Goal: Information Seeking & Learning: Understand process/instructions

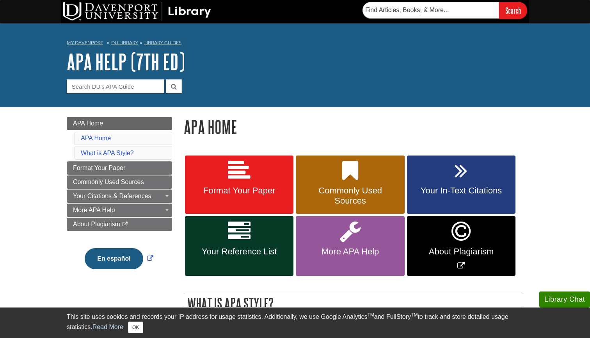
click at [219, 176] on link "Format Your Paper" at bounding box center [239, 184] width 109 height 59
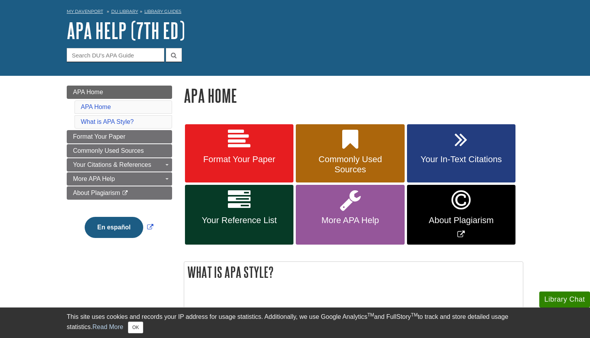
scroll to position [32, 0]
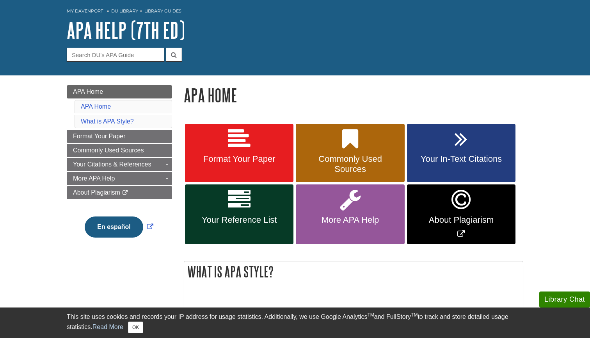
click at [338, 142] on link "Commonly Used Sources" at bounding box center [350, 153] width 109 height 59
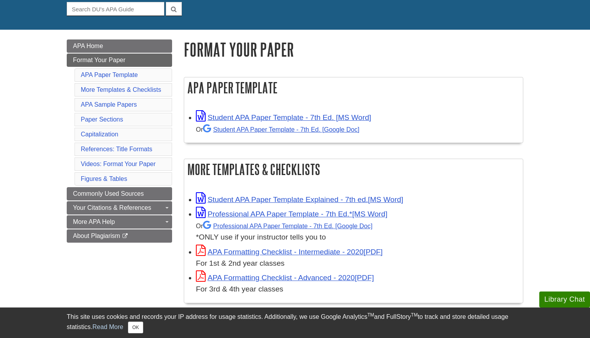
scroll to position [89, 0]
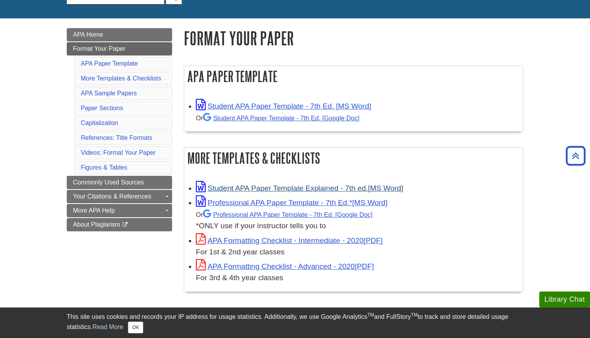
click at [234, 185] on link "Student APA Paper Template Explained - 7th ed." at bounding box center [299, 188] width 207 height 8
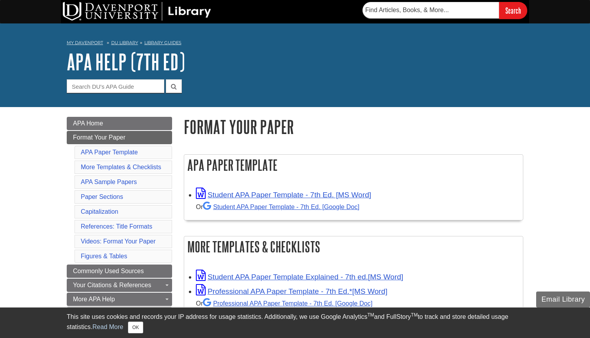
scroll to position [0, 0]
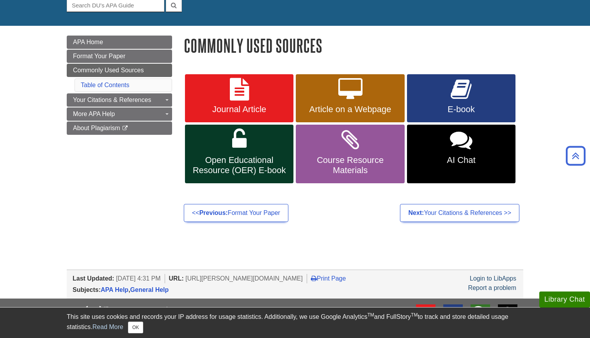
scroll to position [70, 0]
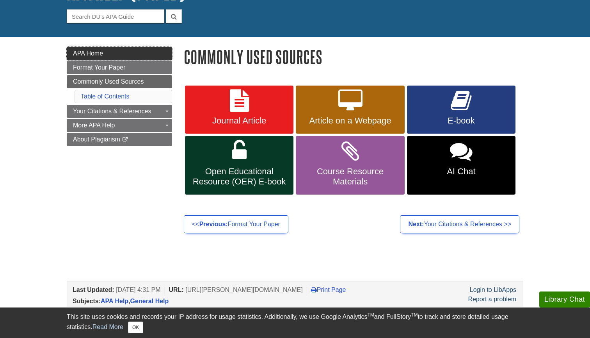
click at [113, 50] on link "APA Home" at bounding box center [119, 53] width 105 height 13
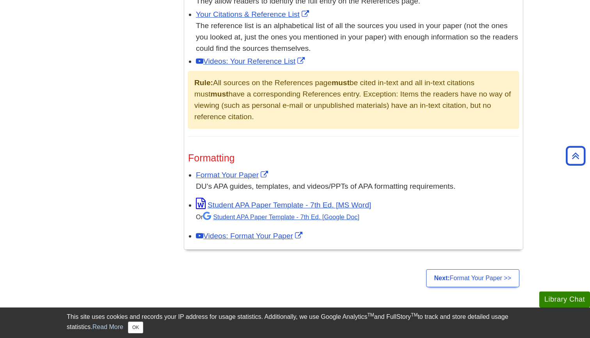
scroll to position [521, 0]
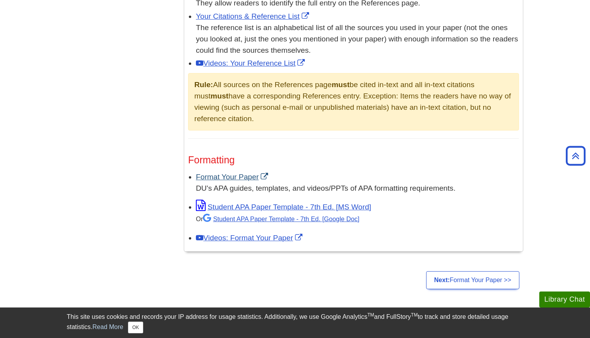
click at [213, 174] on link "Format Your Paper" at bounding box center [233, 177] width 74 height 8
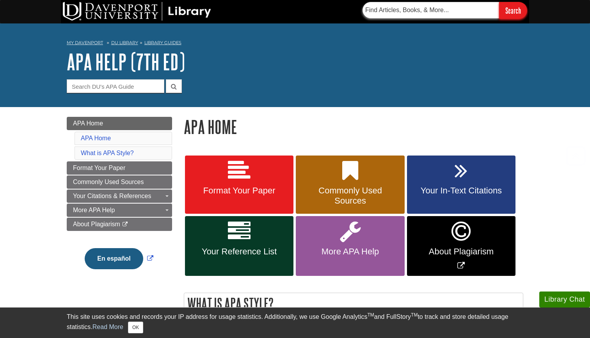
scroll to position [0, 0]
click at [466, 4] on input "text" at bounding box center [431, 10] width 137 height 16
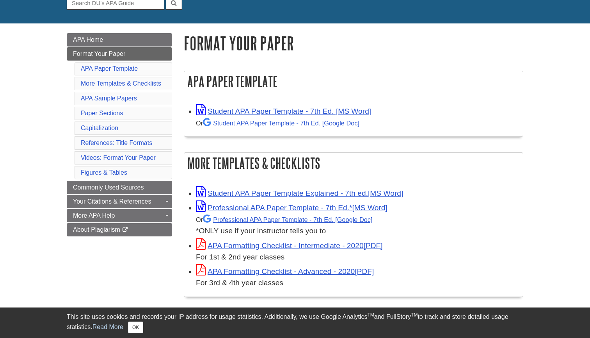
scroll to position [109, 0]
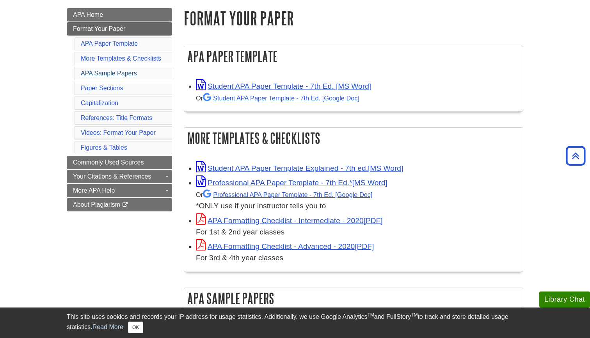
click at [123, 72] on link "APA Sample Papers" at bounding box center [109, 73] width 56 height 7
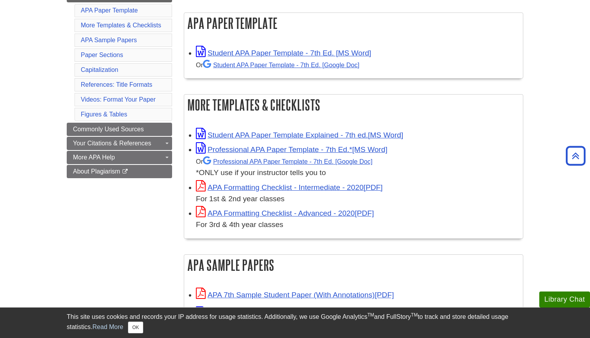
scroll to position [141, 0]
click at [126, 43] on link "APA Sample Papers" at bounding box center [109, 40] width 56 height 7
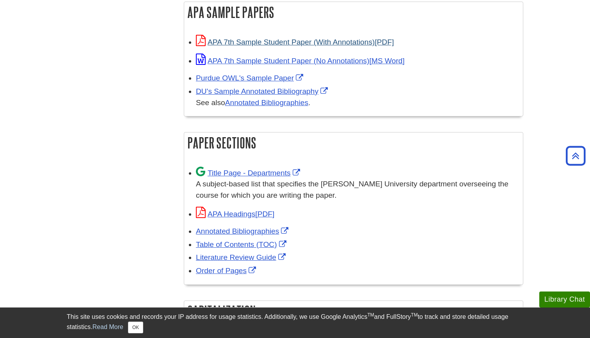
click at [237, 39] on link "APA 7th Sample Student Paper (With Annotations)" at bounding box center [295, 42] width 198 height 8
click at [349, 2] on h2 "APA Sample Papers" at bounding box center [353, 12] width 339 height 21
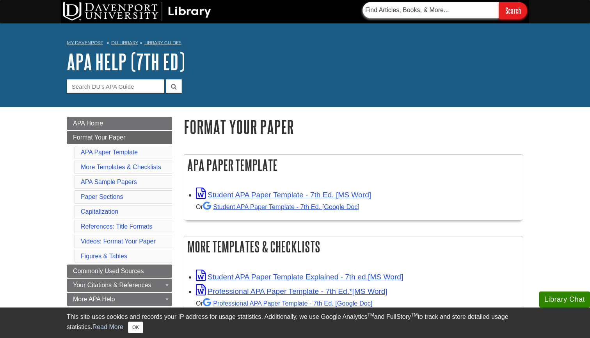
scroll to position [0, 0]
